Goal: Task Accomplishment & Management: Use online tool/utility

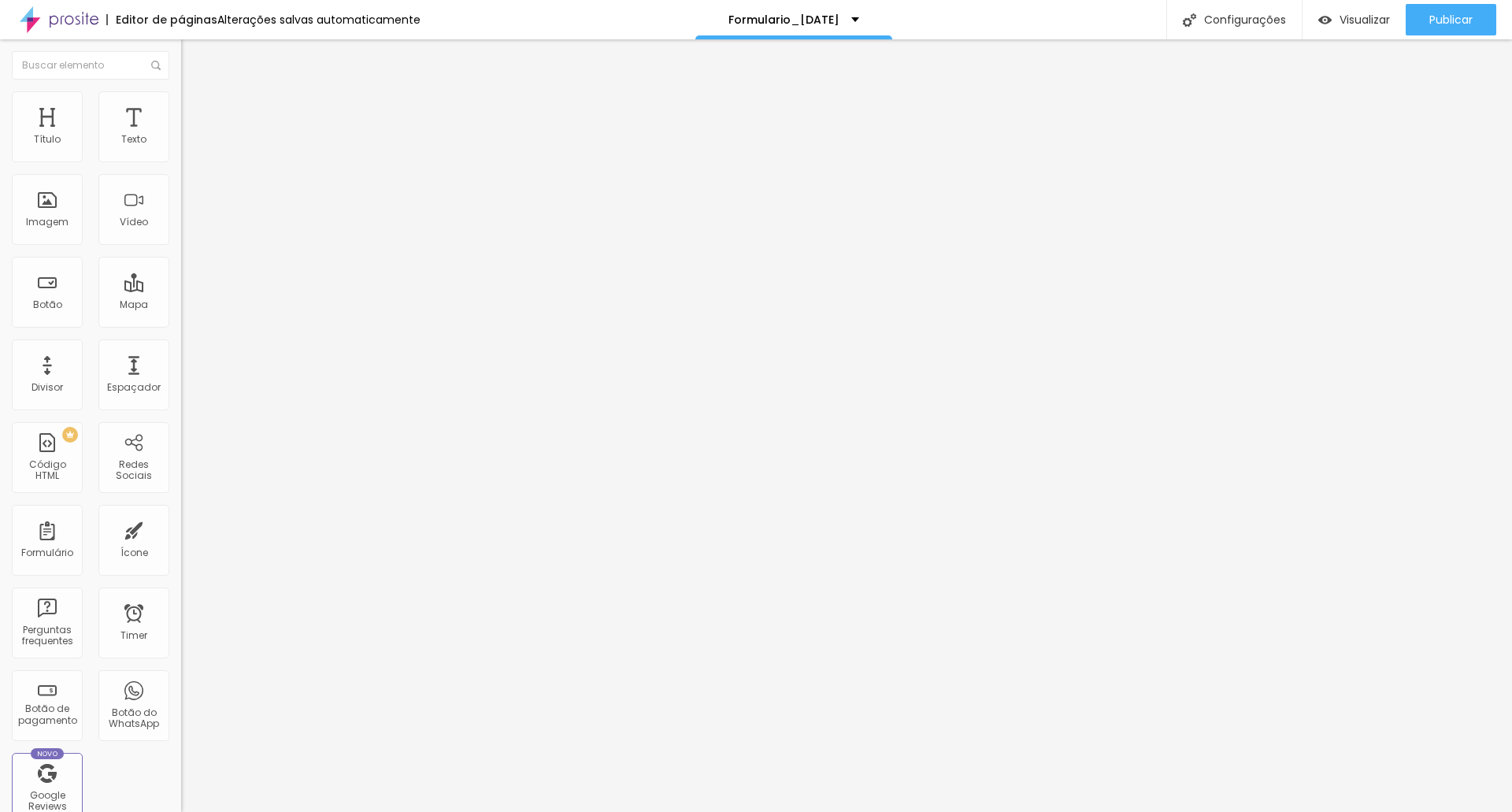
click at [181, 159] on img at bounding box center [186, 164] width 9 height 9
drag, startPoint x: 830, startPoint y: 426, endPoint x: 796, endPoint y: 435, distance: 35.2
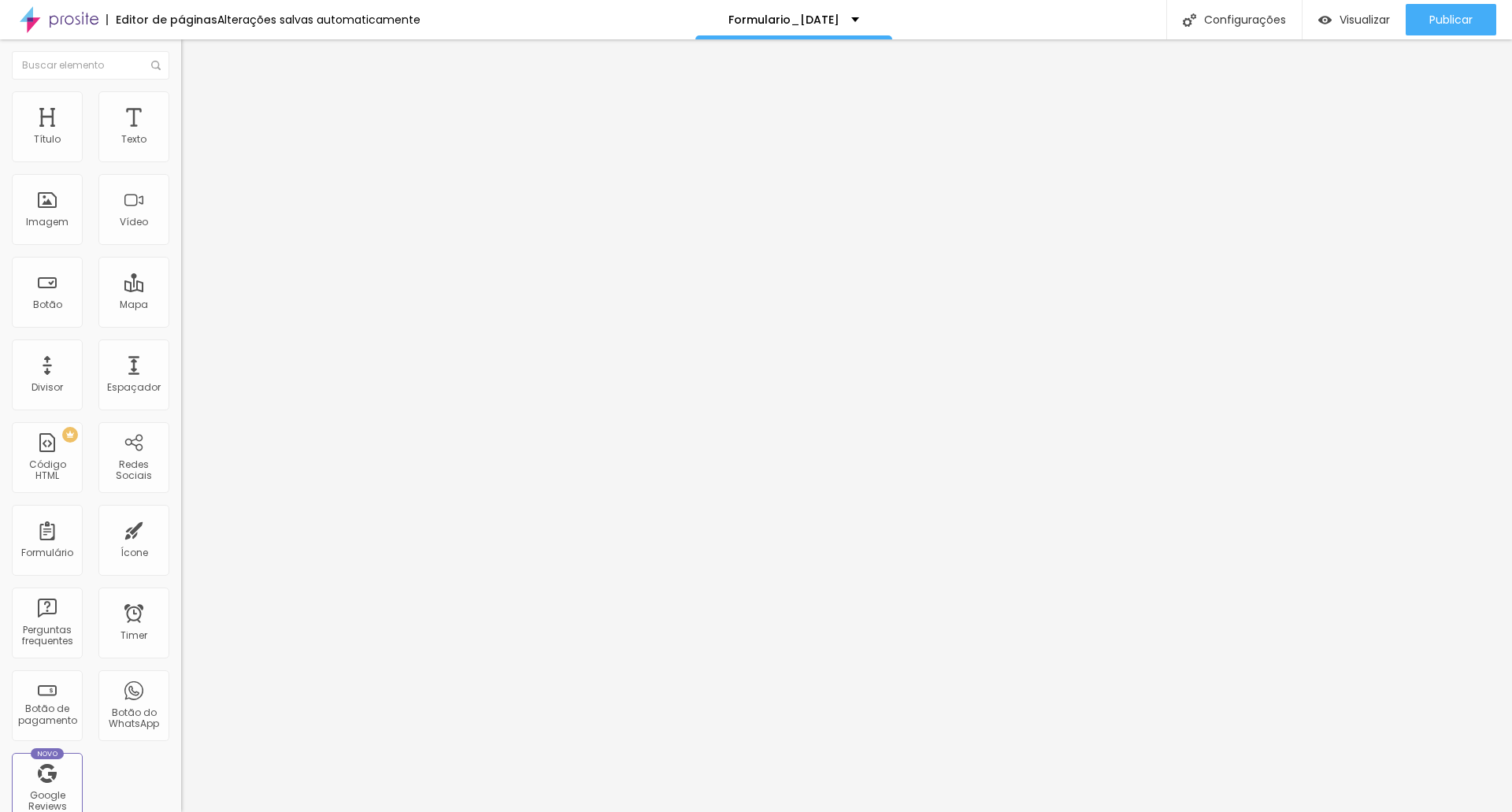
scroll to position [0, 77]
drag, startPoint x: 941, startPoint y: 424, endPoint x: 1022, endPoint y: 408, distance: 82.6
type input "(Pix, Credito, Credito parcelado em até 3x sem jutos)"
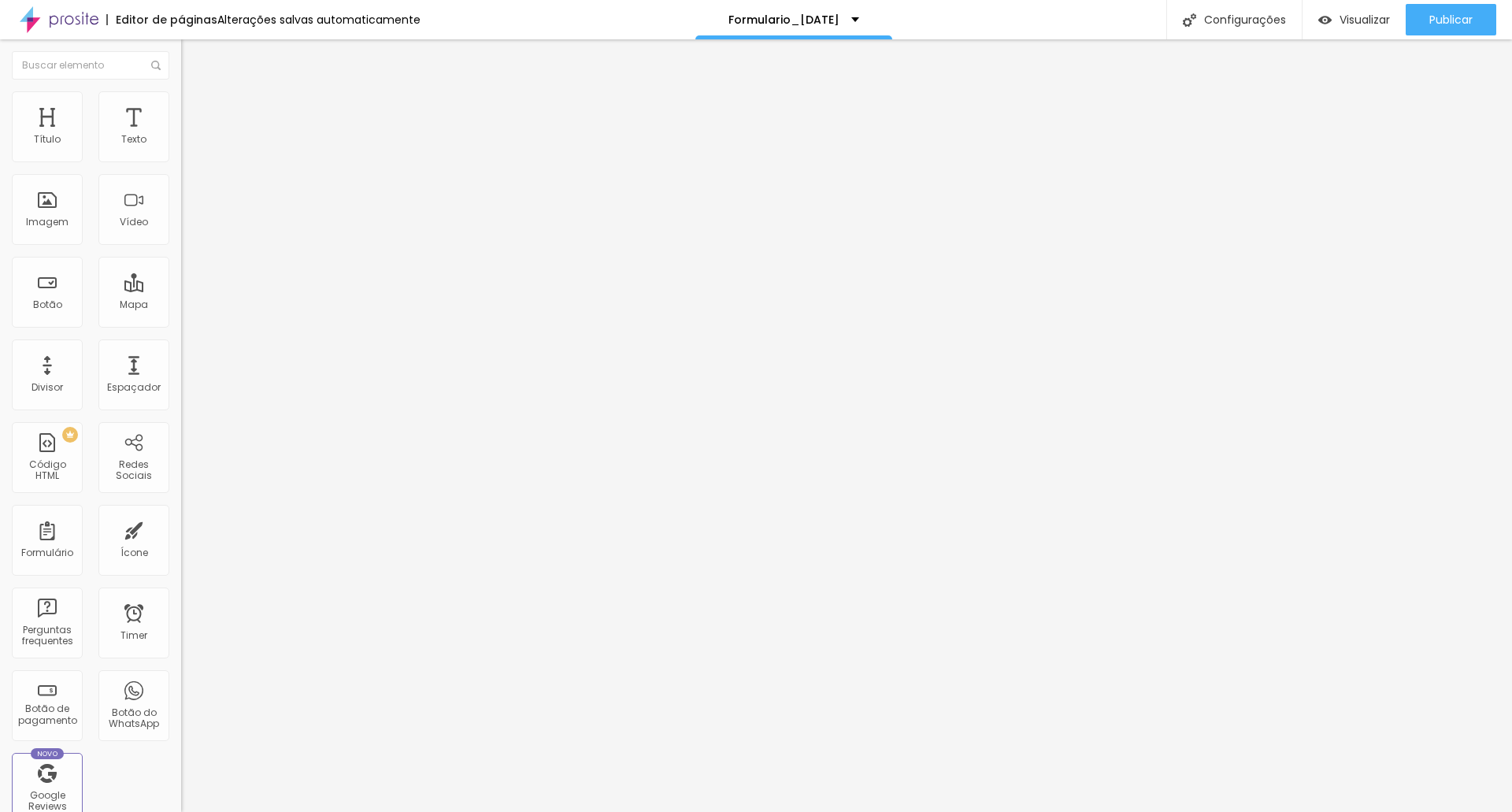
click at [181, 159] on img at bounding box center [186, 164] width 9 height 9
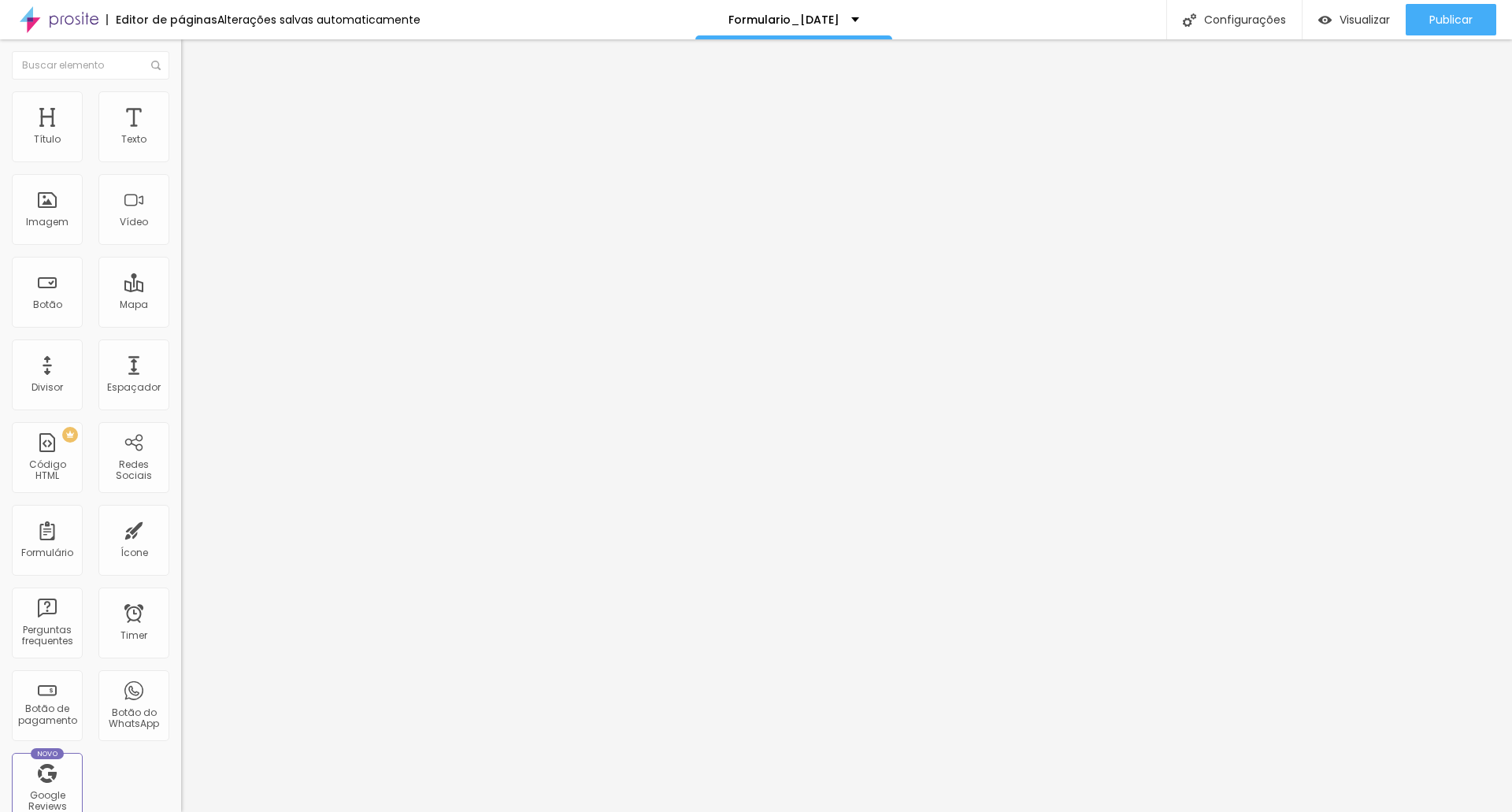
drag, startPoint x: 788, startPoint y: 478, endPoint x: 1095, endPoint y: 477, distance: 307.0
drag, startPoint x: 910, startPoint y: 474, endPoint x: 679, endPoint y: 483, distance: 231.2
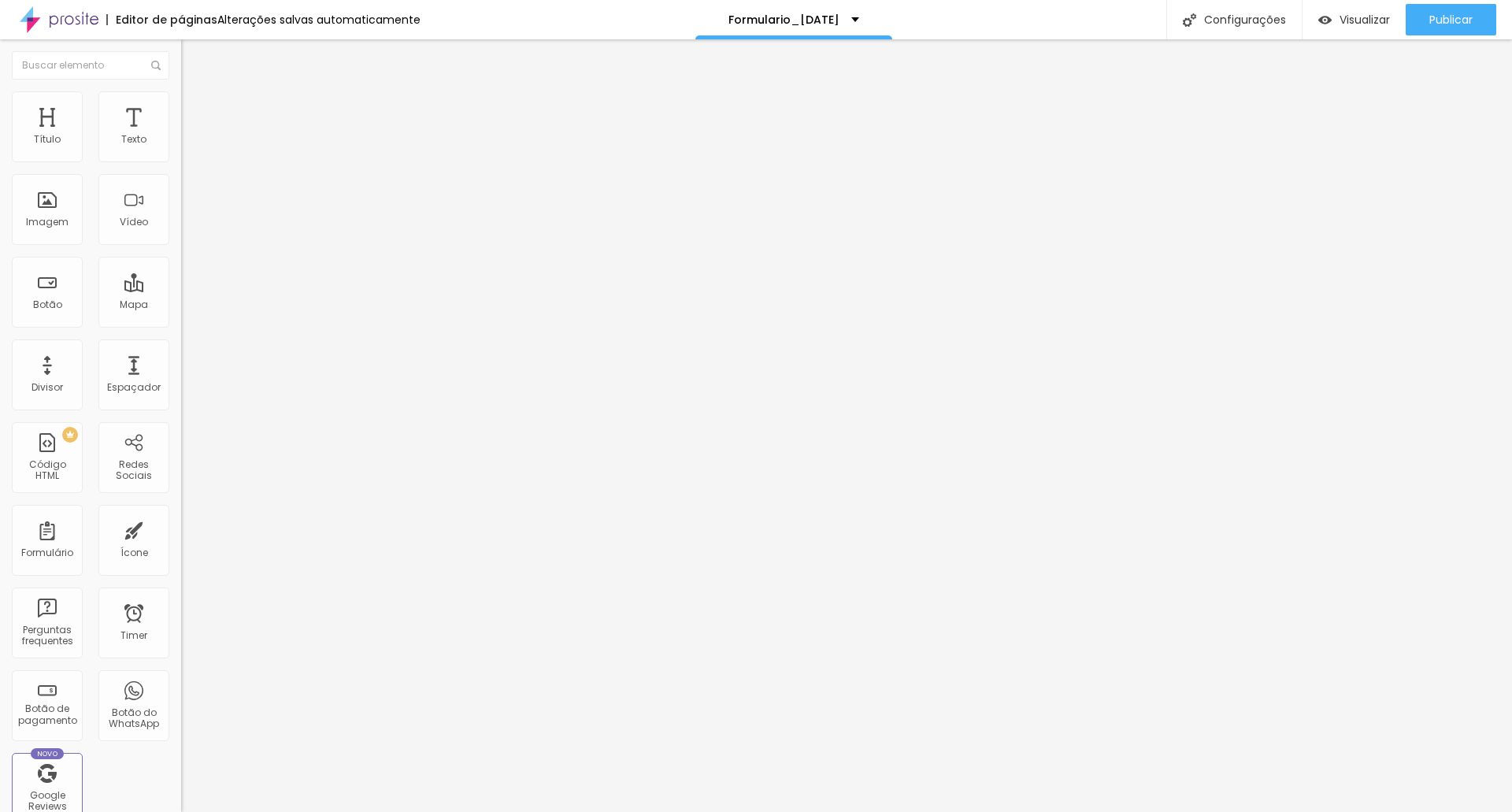
drag, startPoint x: 769, startPoint y: 478, endPoint x: 1165, endPoint y: 503, distance: 396.8
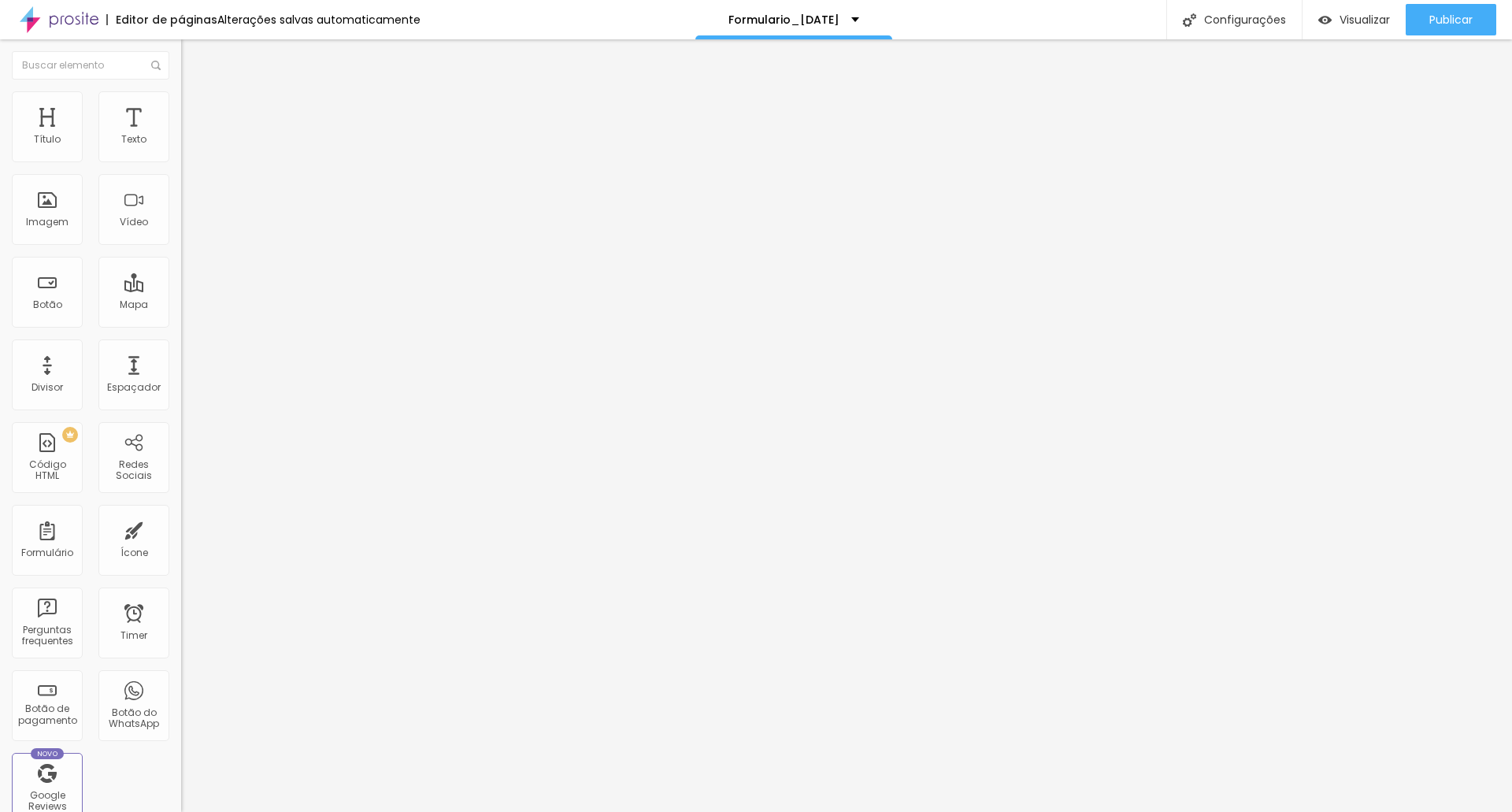
scroll to position [0, 0]
click at [1445, 15] on span "Publicar" at bounding box center [1451, 20] width 44 height 13
